Goal: Information Seeking & Learning: Learn about a topic

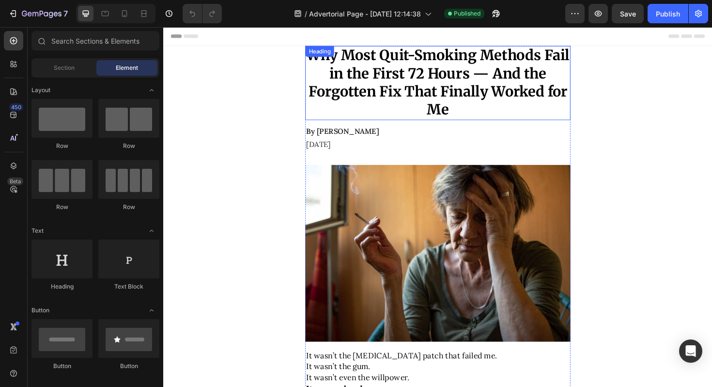
click at [419, 85] on h1 "Why Most Quit-Smoking Methods Fail in the First 72 Hours — And the Forgotten Fi…" at bounding box center [453, 86] width 281 height 78
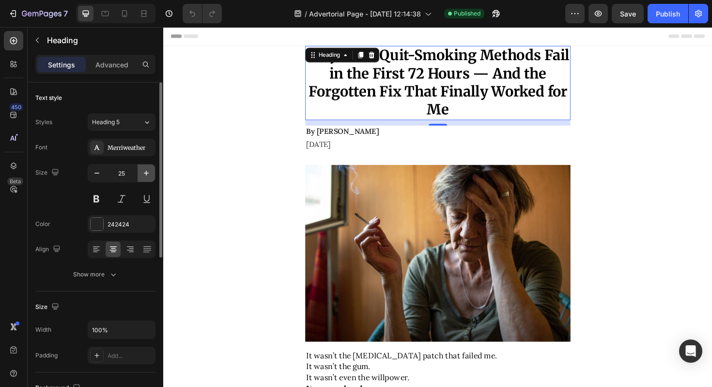
type input "34"
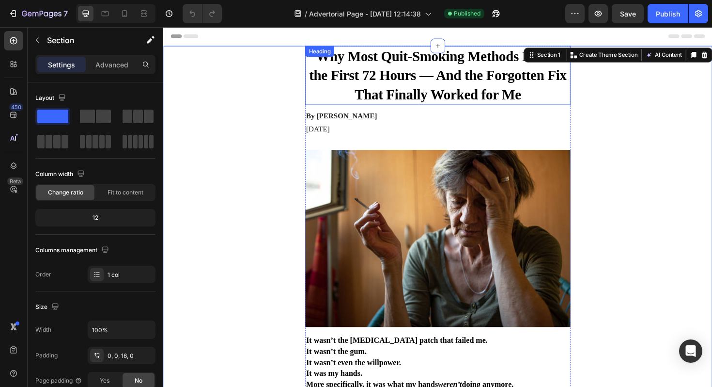
click at [474, 85] on strong "Why Most Quit-Smoking Methods Fail in the First 72 Hours — And the Forgotten Fi…" at bounding box center [453, 78] width 273 height 57
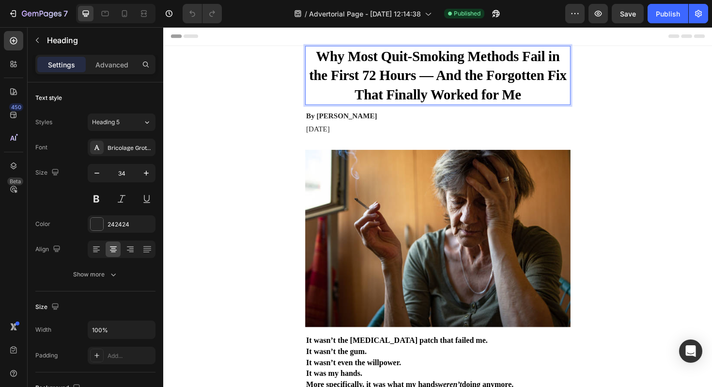
click at [474, 85] on strong "Why Most Quit-Smoking Methods Fail in the First 72 Hours — And the Forgotten Fi…" at bounding box center [453, 78] width 273 height 57
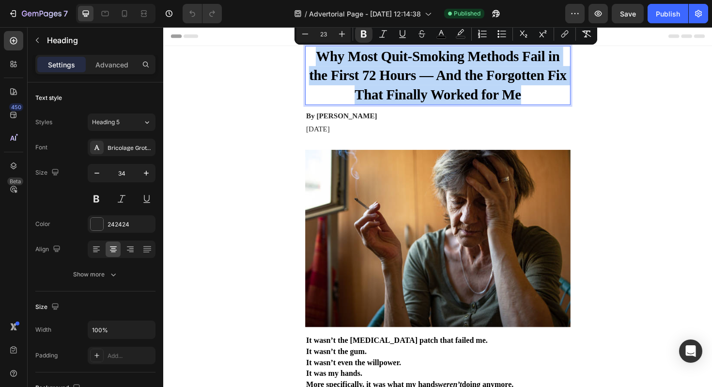
click at [474, 85] on strong "Why Most Quit-Smoking Methods Fail in the First 72 Hours — And the Forgotten Fi…" at bounding box center [453, 78] width 273 height 57
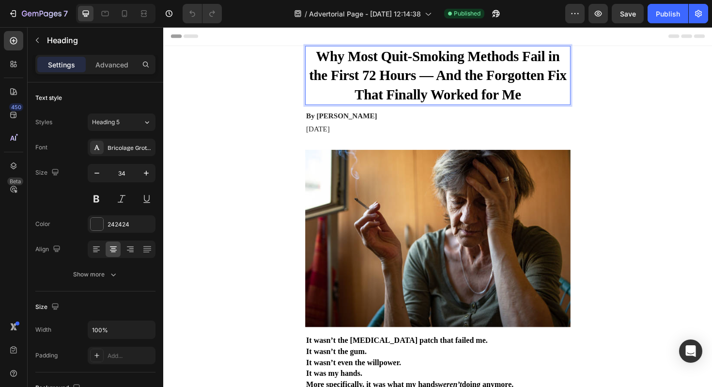
click at [474, 85] on strong "Why Most Quit-Smoking Methods Fail in the First 72 Hours — And the Forgotten Fi…" at bounding box center [453, 78] width 273 height 57
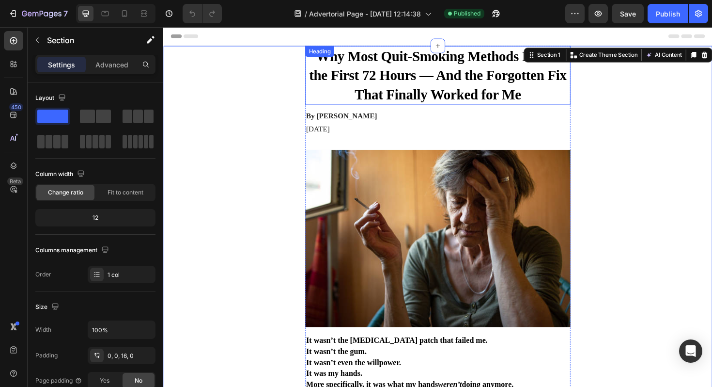
click at [404, 94] on strong "Why Most Quit-Smoking Methods Fail in the First 72 Hours — And the Forgotten Fi…" at bounding box center [453, 78] width 273 height 57
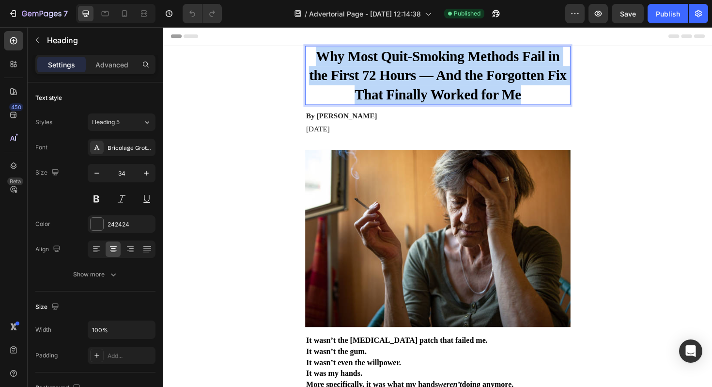
click at [404, 94] on strong "Why Most Quit-Smoking Methods Fail in the First 72 Hours — And the Forgotten Fi…" at bounding box center [453, 78] width 273 height 57
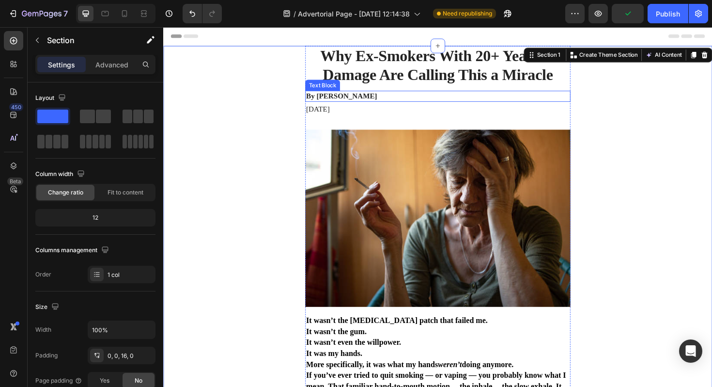
click at [353, 95] on p "By [PERSON_NAME]" at bounding box center [453, 100] width 279 height 10
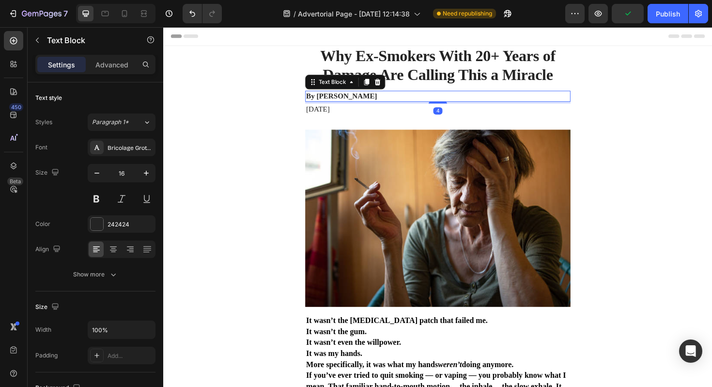
click at [335, 100] on p "By [PERSON_NAME]" at bounding box center [453, 100] width 279 height 10
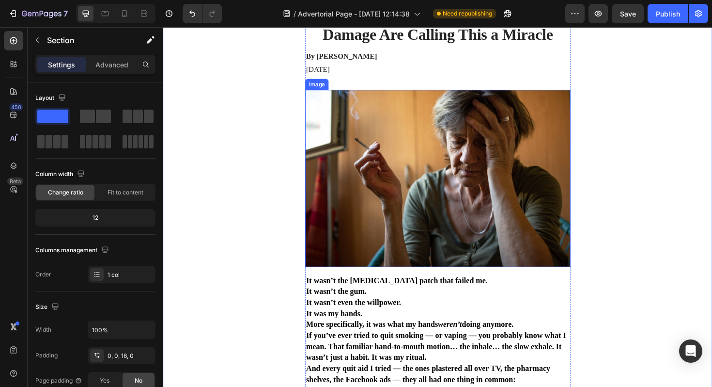
scroll to position [49, 0]
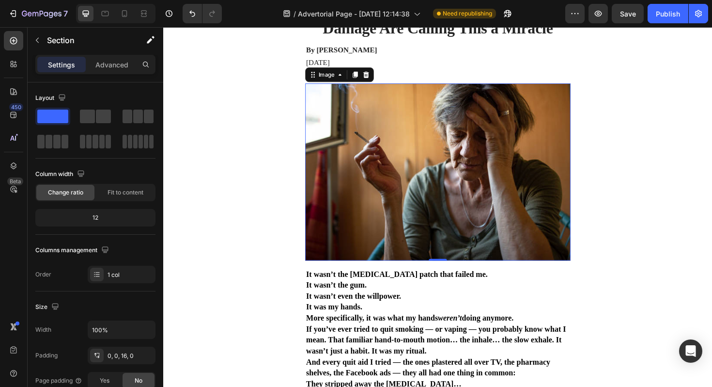
click at [453, 121] on img at bounding box center [453, 181] width 281 height 188
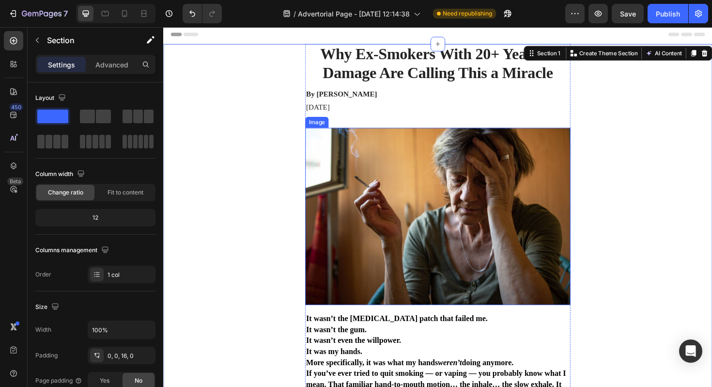
scroll to position [0, 0]
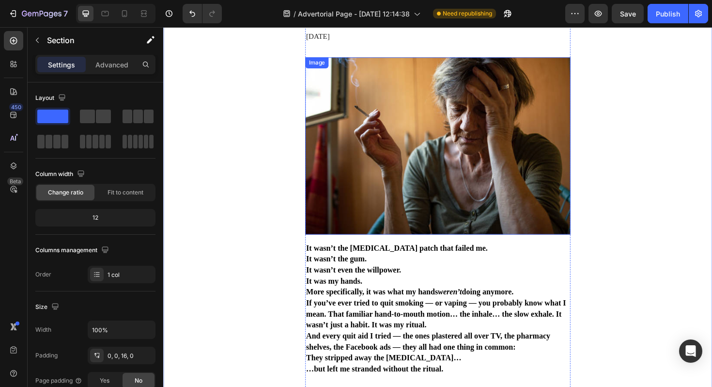
scroll to position [73, 0]
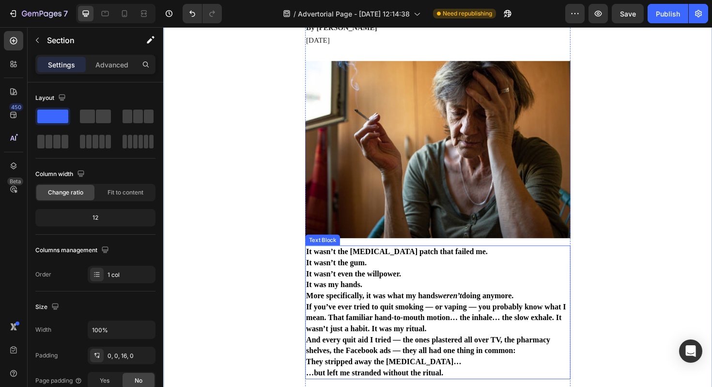
click at [373, 292] on span "It wasn’t even the willpower." at bounding box center [364, 287] width 101 height 9
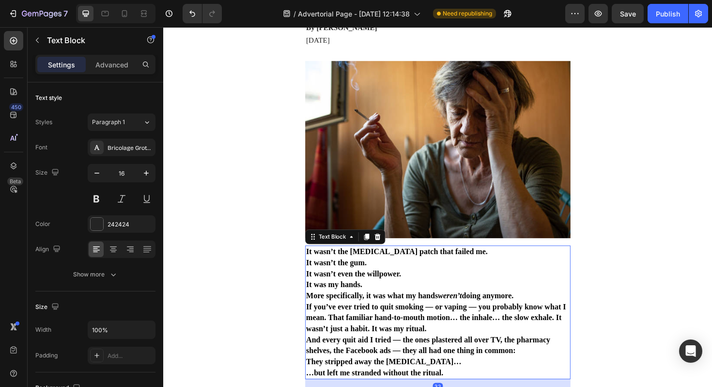
click at [373, 292] on span "It wasn’t even the willpower." at bounding box center [364, 287] width 101 height 9
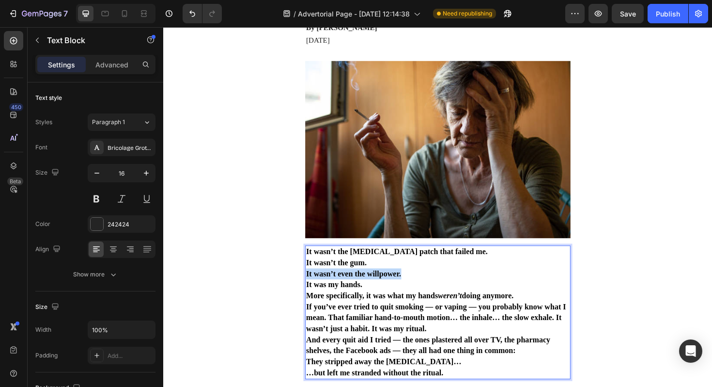
click at [373, 292] on span "It wasn’t even the willpower." at bounding box center [364, 287] width 101 height 9
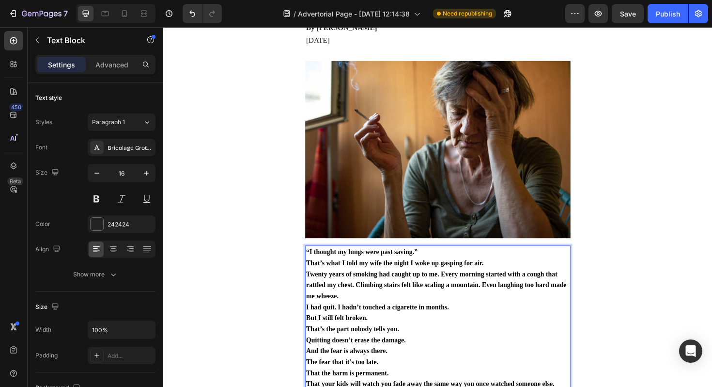
scroll to position [86, 0]
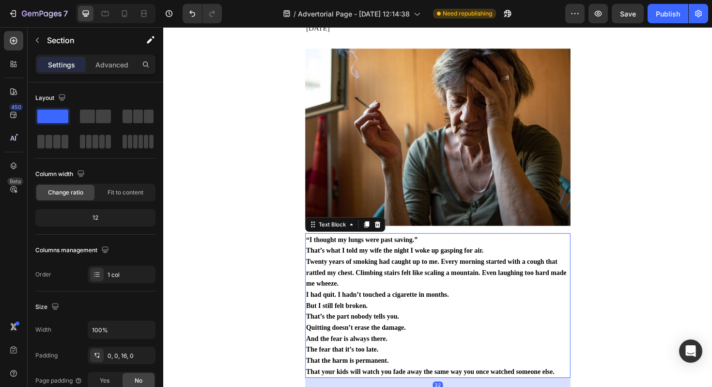
click at [428, 315] on p "I had quit. I hadn’t touched a cigarette in months." at bounding box center [453, 310] width 279 height 12
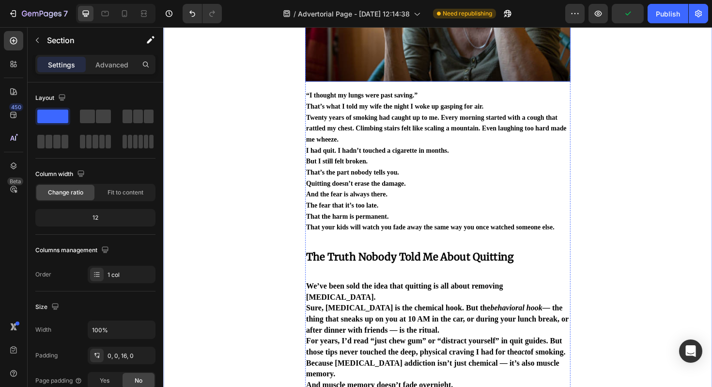
scroll to position [239, 0]
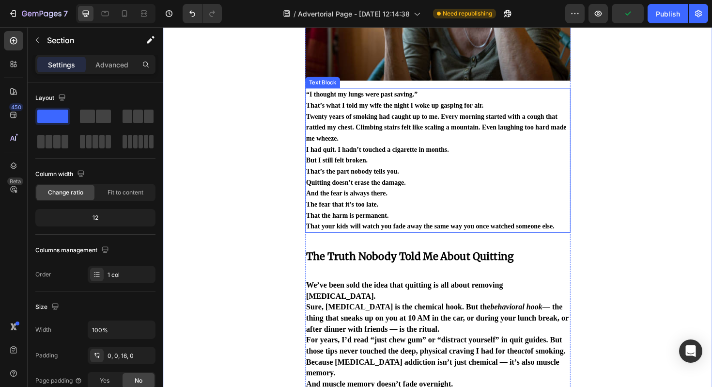
click at [388, 184] on span "That’s the part nobody tells you." at bounding box center [363, 180] width 98 height 8
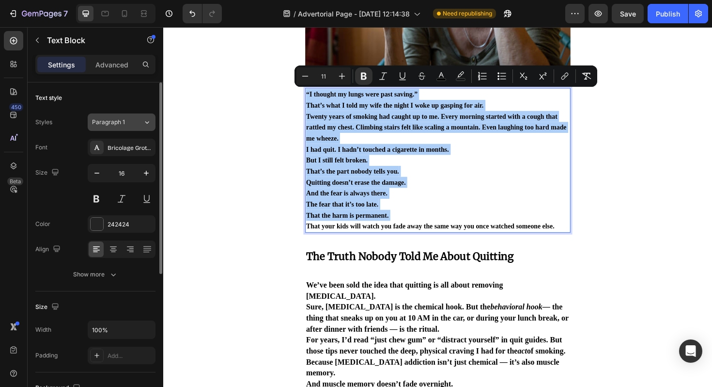
click at [138, 118] on div "Paragraph 1" at bounding box center [117, 122] width 51 height 9
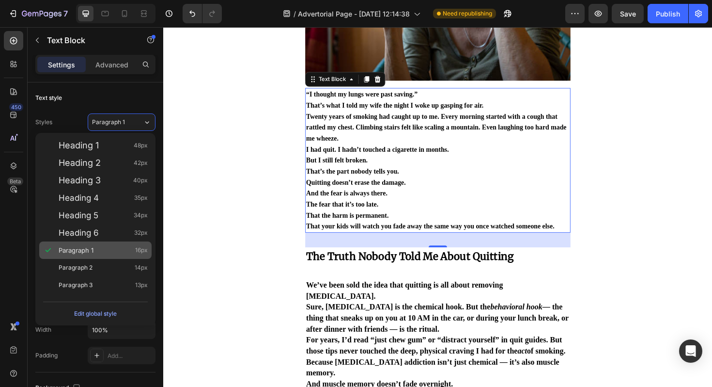
click at [111, 250] on div "Paragraph 1 16px" at bounding box center [103, 250] width 89 height 10
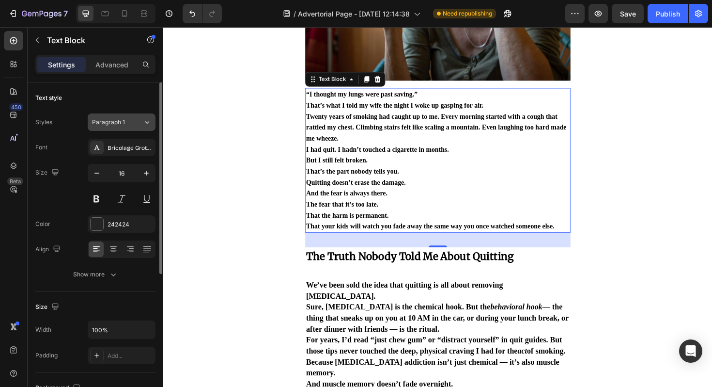
click at [126, 126] on div "Paragraph 1" at bounding box center [111, 122] width 39 height 9
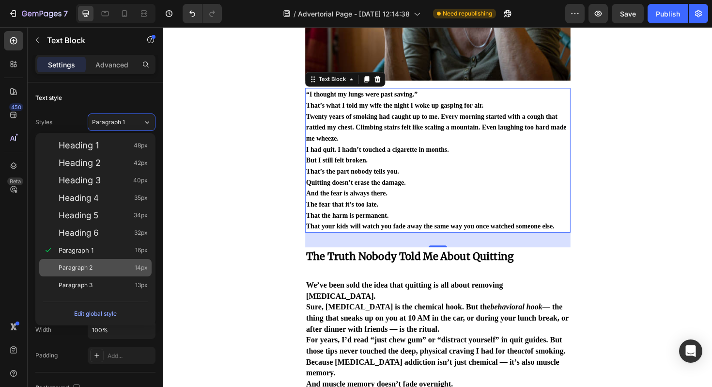
click at [120, 259] on div "Paragraph 2 14px" at bounding box center [95, 267] width 112 height 17
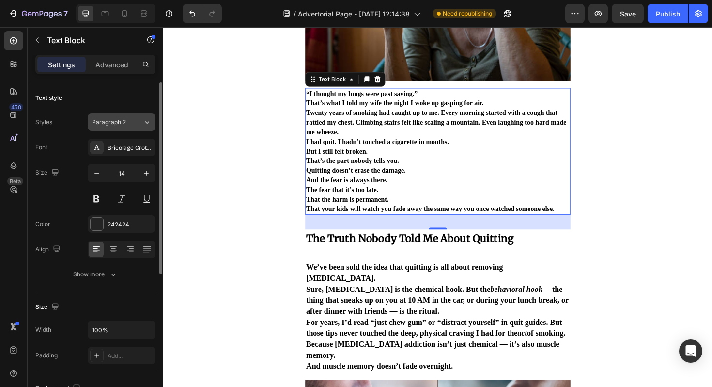
click at [136, 119] on div "Paragraph 2" at bounding box center [117, 122] width 51 height 9
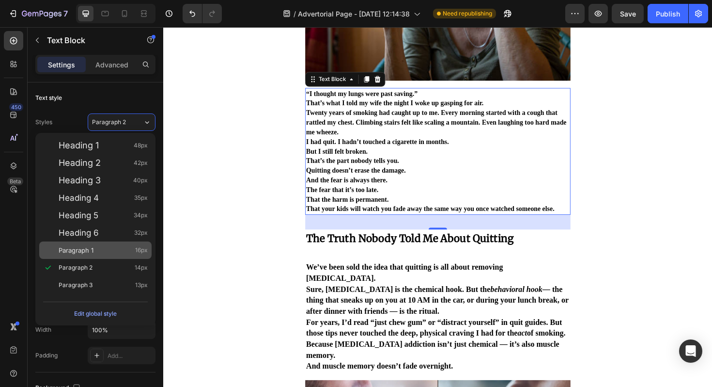
click at [103, 252] on div "Paragraph 1 16px" at bounding box center [103, 250] width 89 height 10
type input "16"
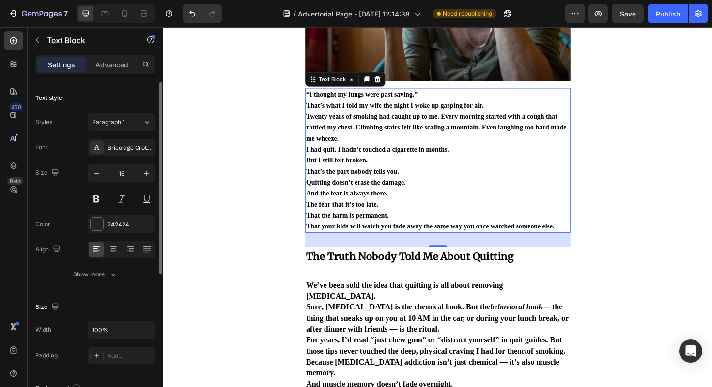
click at [118, 97] on div "Text style" at bounding box center [95, 98] width 120 height 16
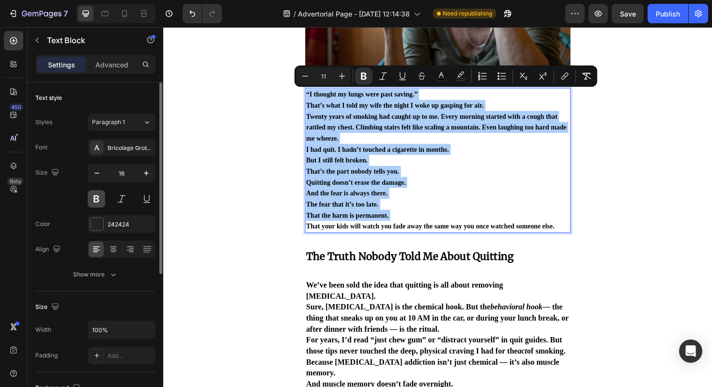
click at [101, 198] on button at bounding box center [96, 198] width 17 height 17
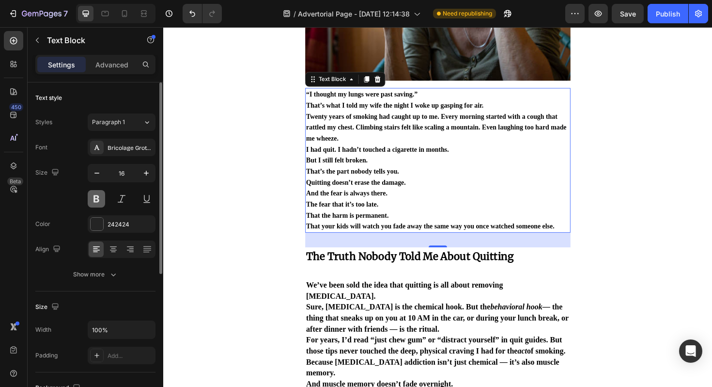
click at [91, 201] on button at bounding box center [96, 198] width 17 height 17
click at [407, 147] on p "Twenty years of smoking had caught up to me. Every morning started with a cough…" at bounding box center [453, 133] width 279 height 35
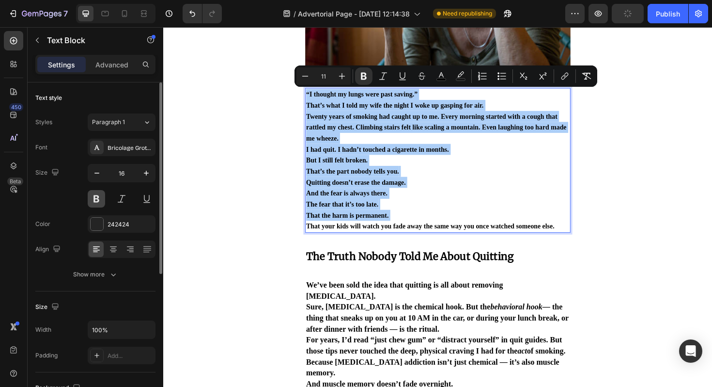
click at [98, 198] on button at bounding box center [96, 198] width 17 height 17
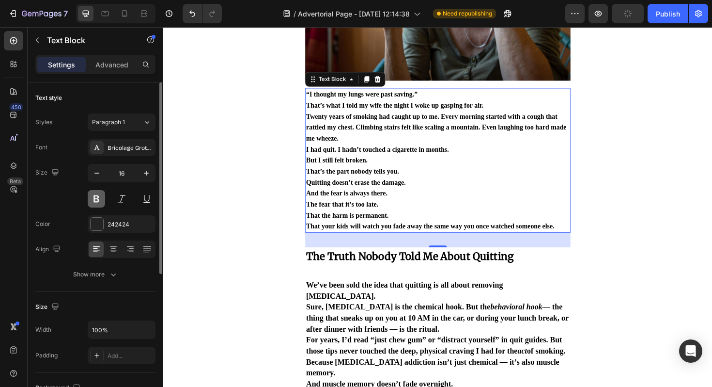
click at [98, 198] on button at bounding box center [96, 198] width 17 height 17
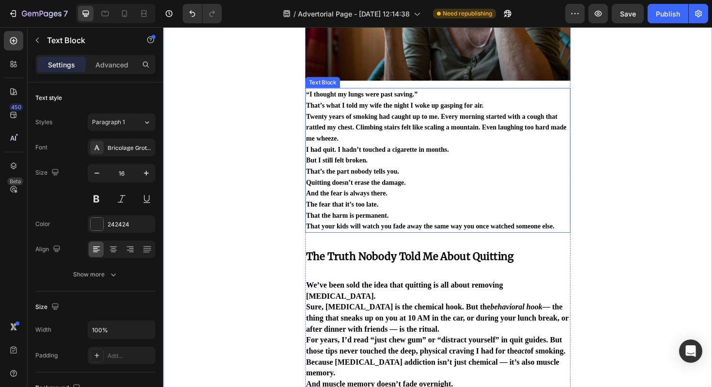
click at [406, 187] on p "That’s the part nobody tells you. Quitting doesn’t erase the damage." at bounding box center [453, 185] width 279 height 23
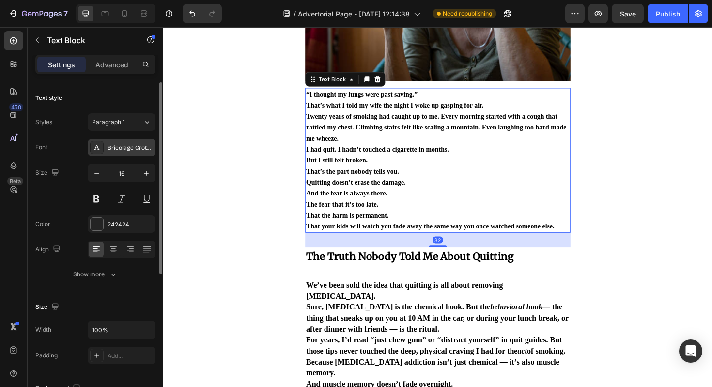
click at [140, 149] on div "Bricolage Grotesque" at bounding box center [131, 147] width 46 height 9
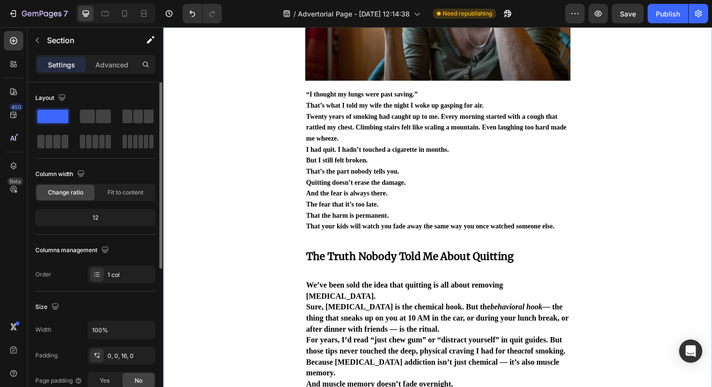
click at [355, 153] on p "I had quit. I hadn’t touched a cigarette in months." at bounding box center [453, 157] width 279 height 12
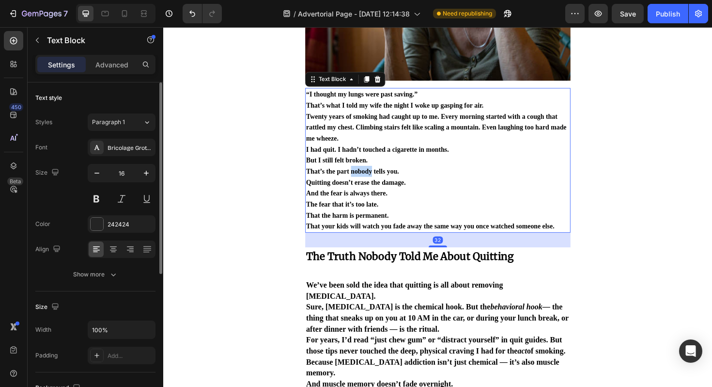
click at [377, 176] on p "That’s the part nobody tells you. Quitting doesn’t erase the damage." at bounding box center [453, 185] width 279 height 23
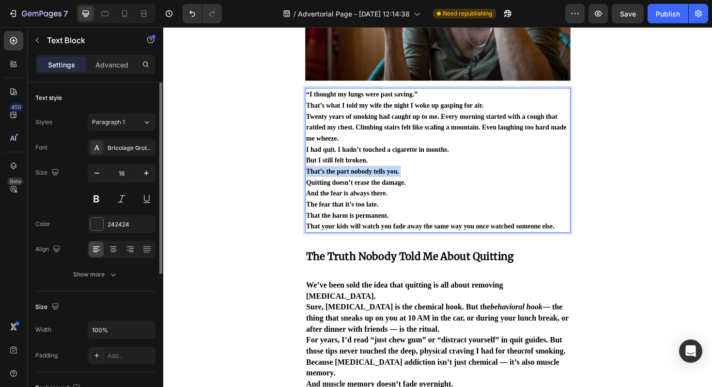
click at [377, 176] on p "That’s the part nobody tells you. Quitting doesn’t erase the damage." at bounding box center [453, 185] width 279 height 23
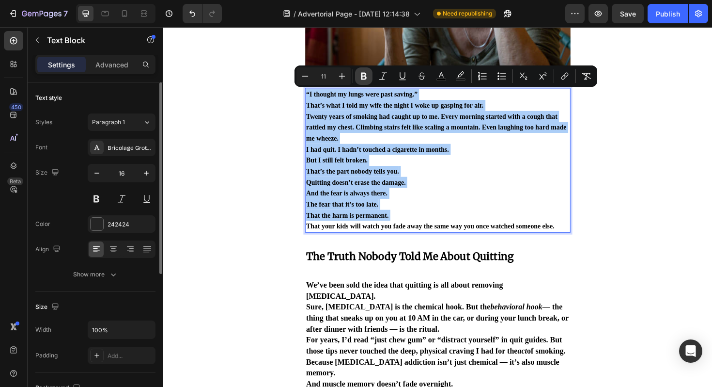
click at [362, 77] on icon "Editor contextual toolbar" at bounding box center [364, 76] width 6 height 7
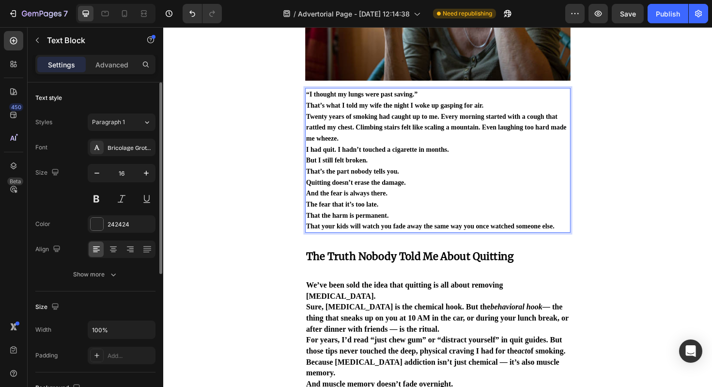
click at [375, 125] on span "Twenty years of smoking had caught up to me. Every morning started with a cough…" at bounding box center [452, 133] width 276 height 31
click at [382, 137] on span "Twenty years of smoking had caught up to me. Every morning started with a cough…" at bounding box center [452, 133] width 276 height 31
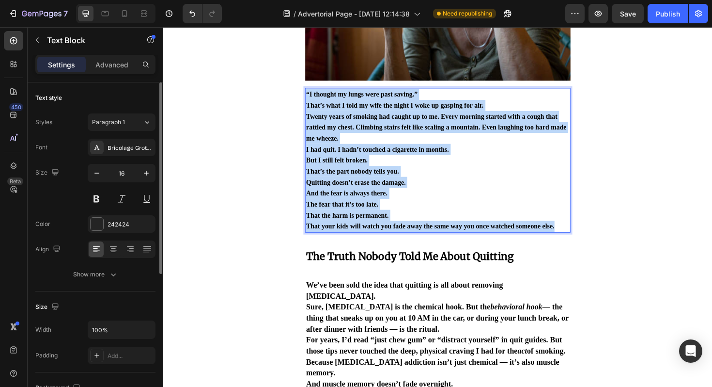
drag, startPoint x: 580, startPoint y: 241, endPoint x: 316, endPoint y: 94, distance: 301.9
click at [316, 94] on div "“I thought my lungs were past saving.” That’s what I told my wife the night I w…" at bounding box center [453, 168] width 281 height 153
click at [354, 100] on span "“I thought my lungs were past saving.”" at bounding box center [373, 98] width 118 height 8
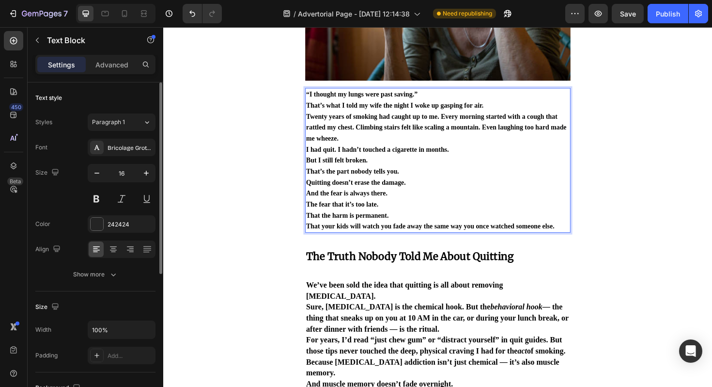
click at [354, 100] on span "“I thought my lungs were past saving.”" at bounding box center [373, 98] width 118 height 8
